Goal: Navigation & Orientation: Find specific page/section

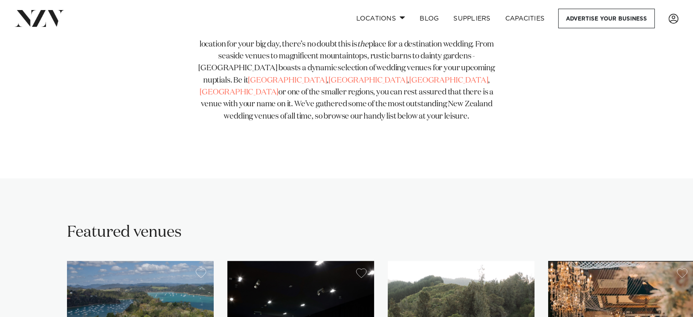
scroll to position [525, 0]
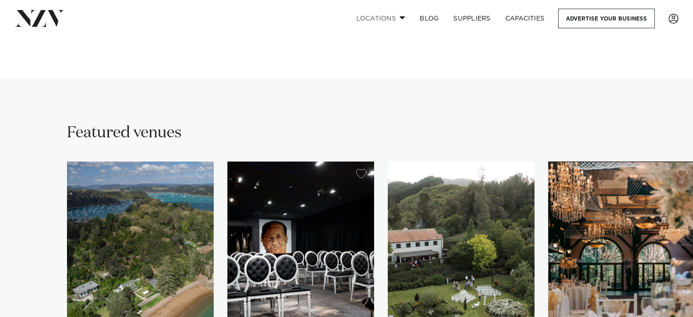
click at [374, 13] on link "Locations" at bounding box center [381, 19] width 64 height 20
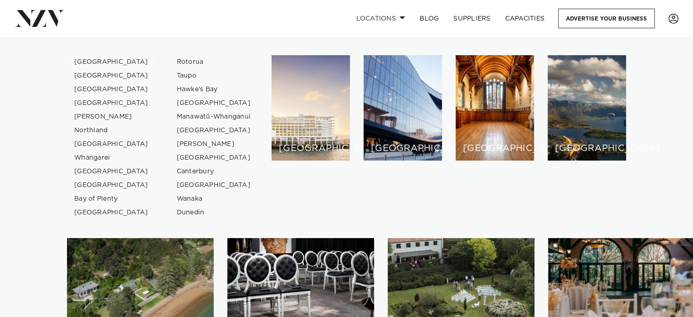
click at [77, 61] on link "[GEOGRAPHIC_DATA]" at bounding box center [111, 62] width 89 height 14
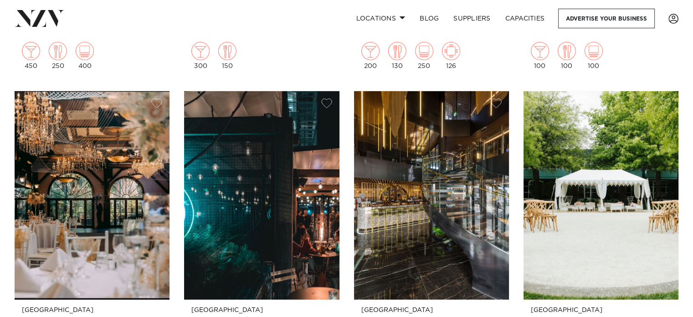
scroll to position [2773, 0]
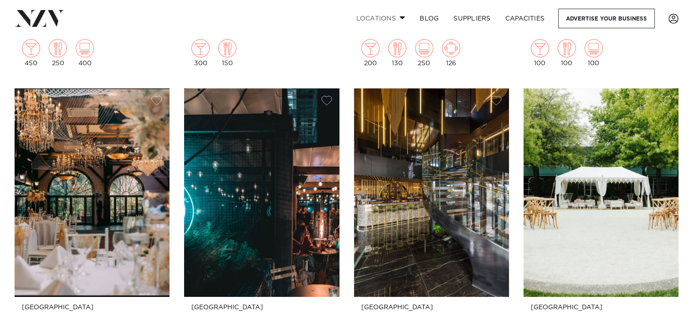
click at [365, 16] on link "Locations" at bounding box center [381, 19] width 64 height 20
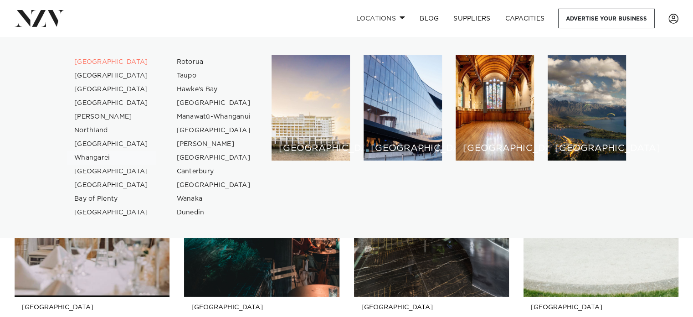
click at [89, 155] on link "Whangarei" at bounding box center [111, 158] width 89 height 14
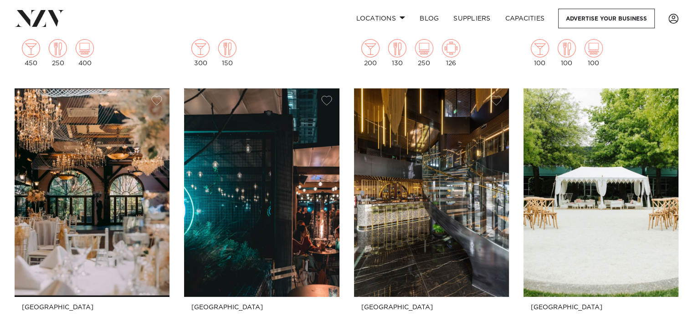
scroll to position [2758, 0]
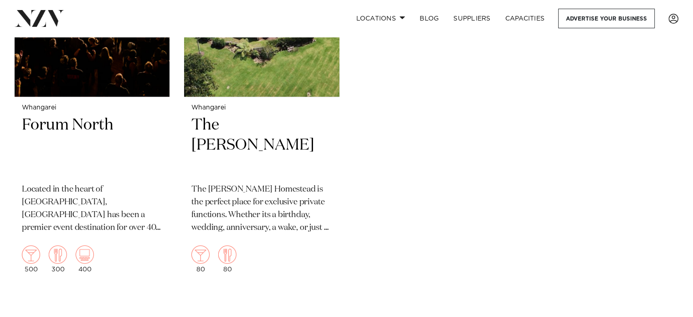
scroll to position [355, 0]
click at [379, 18] on link "Locations" at bounding box center [381, 19] width 64 height 20
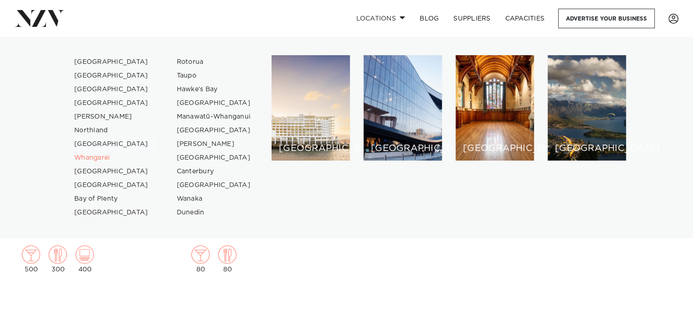
click at [90, 144] on link "[GEOGRAPHIC_DATA]" at bounding box center [111, 144] width 89 height 14
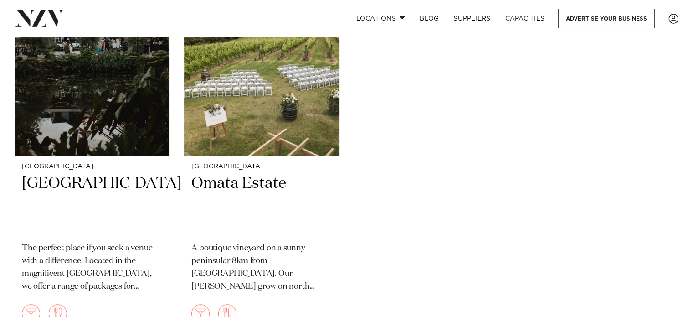
scroll to position [891, 0]
